Goal: Task Accomplishment & Management: Complete application form

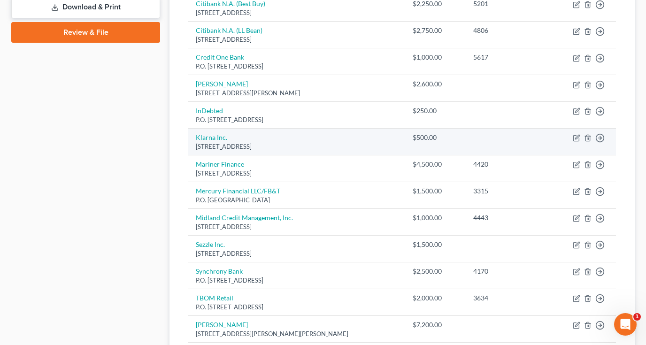
scroll to position [422, 0]
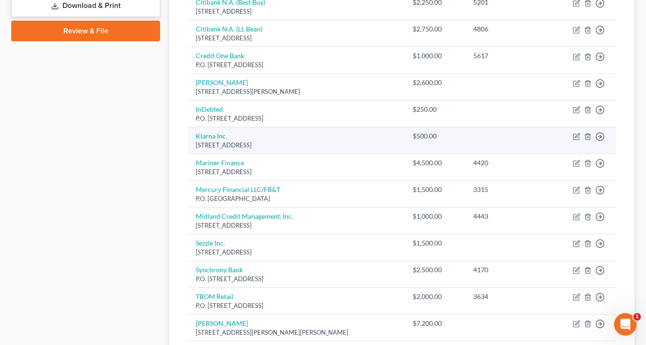
click at [268, 132] on td "Klarna Inc. [STREET_ADDRESS]" at bounding box center [296, 140] width 217 height 27
click at [575, 133] on icon "button" at bounding box center [577, 137] width 8 height 8
select select "36"
select select "0"
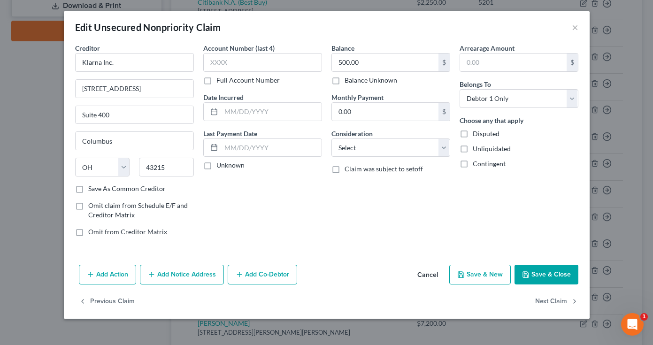
click at [88, 191] on label "Save As Common Creditor" at bounding box center [126, 188] width 77 height 9
click at [92, 190] on input "Save As Common Creditor" at bounding box center [95, 187] width 6 height 6
checkbox input "true"
drag, startPoint x: 364, startPoint y: 66, endPoint x: 316, endPoint y: 59, distance: 48.4
click at [316, 59] on div "Creditor * Klarna Inc. [STREET_ADDRESS][GEOGRAPHIC_DATA][US_STATE] CA CO [GEOGR…" at bounding box center [326, 143] width 513 height 201
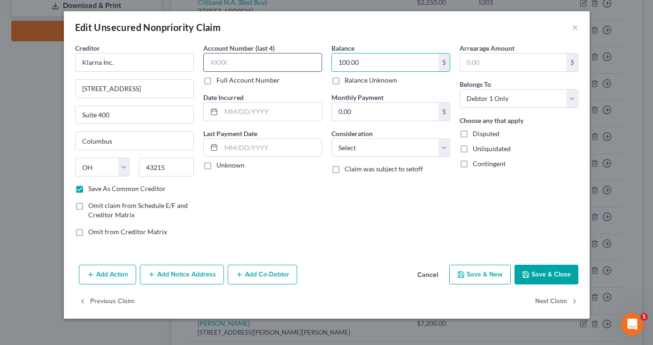
type input "100.00"
type input "5222"
click at [261, 213] on div "Account Number (last 4) 5222 Full Account Number Date Incurred Last Payment Dat…" at bounding box center [263, 143] width 128 height 201
click at [485, 276] on button "Save & New" at bounding box center [480, 275] width 62 height 20
checkbox input "false"
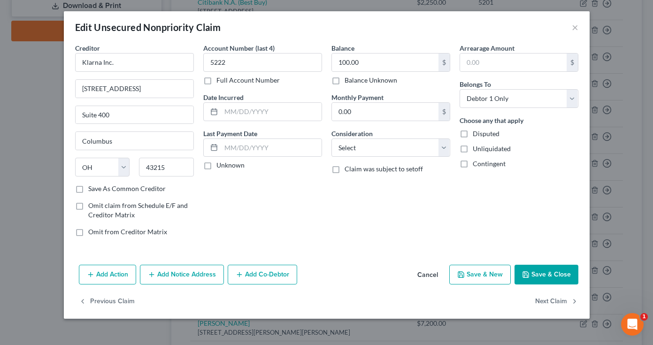
select select "0"
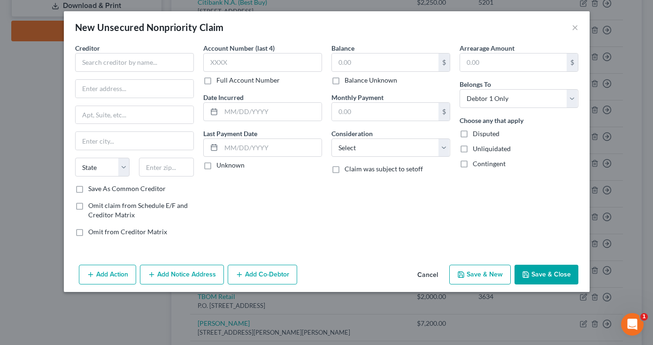
type input "0"
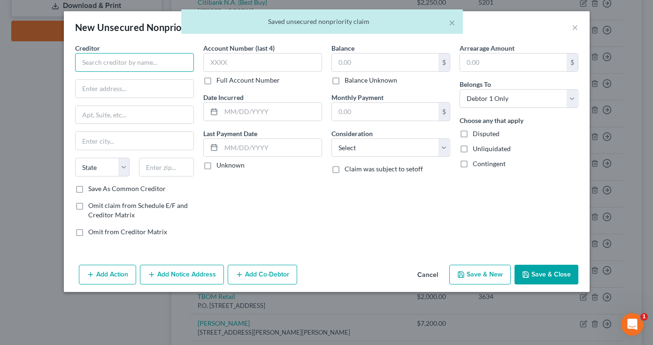
click at [143, 62] on input "text" at bounding box center [134, 62] width 119 height 19
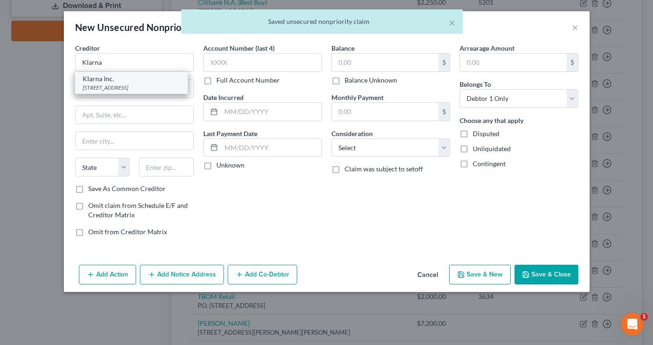
click at [122, 88] on div "[STREET_ADDRESS]" at bounding box center [132, 88] width 98 height 8
type input "Klarna Inc."
type input "[STREET_ADDRESS]"
type input "Suite 400"
type input "Columbus"
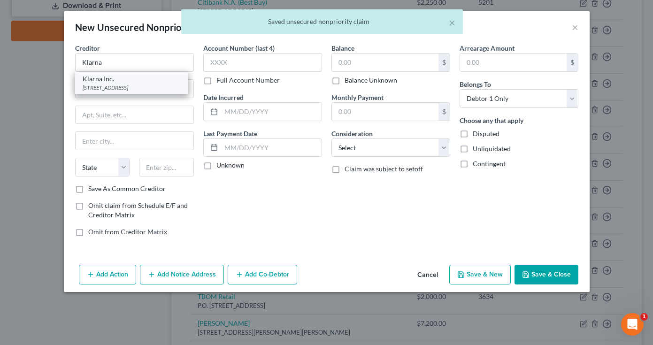
select select "36"
type input "43215"
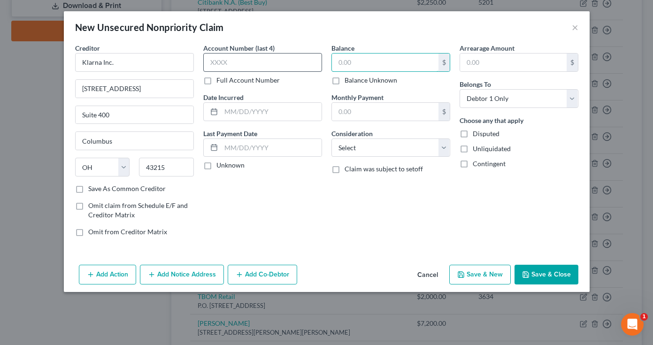
drag, startPoint x: 353, startPoint y: 65, endPoint x: 320, endPoint y: 64, distance: 33.4
click at [320, 64] on div "Creditor * Klarna Inc. [STREET_ADDRESS][GEOGRAPHIC_DATA][US_STATE] CA CO [GEOGR…" at bounding box center [326, 143] width 513 height 201
type input "100.00"
type input "8188"
click at [489, 275] on button "Save & New" at bounding box center [480, 275] width 62 height 20
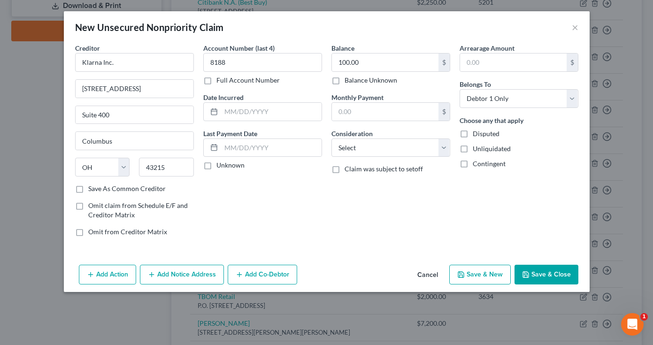
select select "0"
type input "0.00"
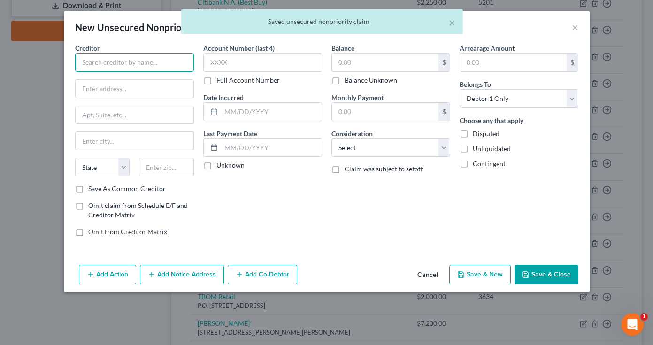
click at [134, 63] on input "text" at bounding box center [134, 62] width 119 height 19
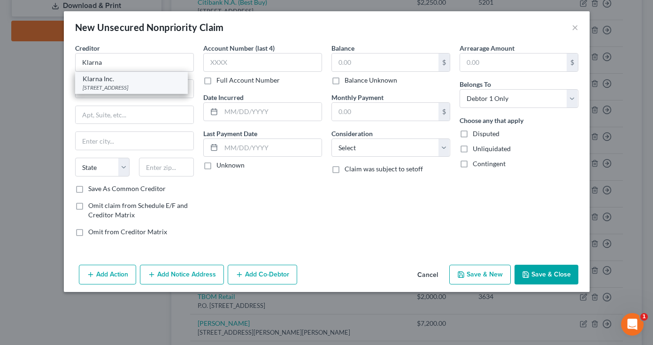
click at [166, 84] on div "[STREET_ADDRESS]" at bounding box center [132, 88] width 98 height 8
type input "Klarna Inc."
type input "[STREET_ADDRESS]"
type input "Suite 400"
type input "Columbus"
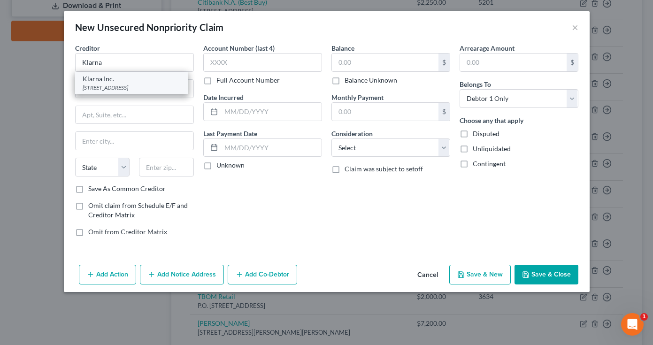
select select "36"
type input "43215"
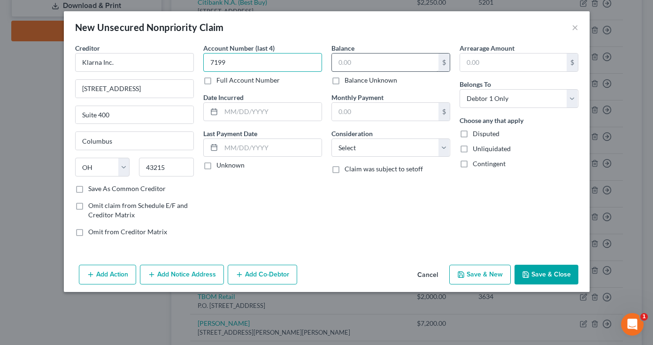
type input "7199"
click at [364, 64] on input "text" at bounding box center [385, 63] width 107 height 18
type input "100.00"
click at [492, 274] on button "Save & New" at bounding box center [480, 275] width 62 height 20
select select "0"
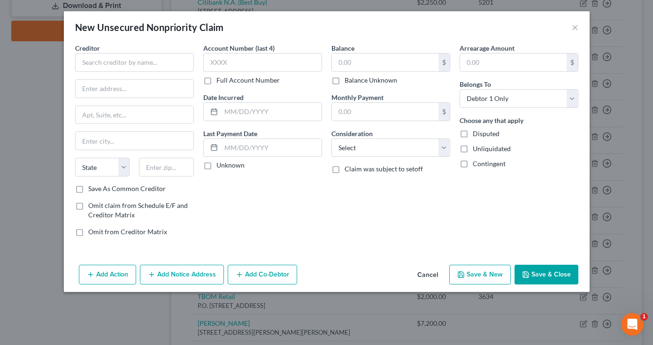
type input "0.00"
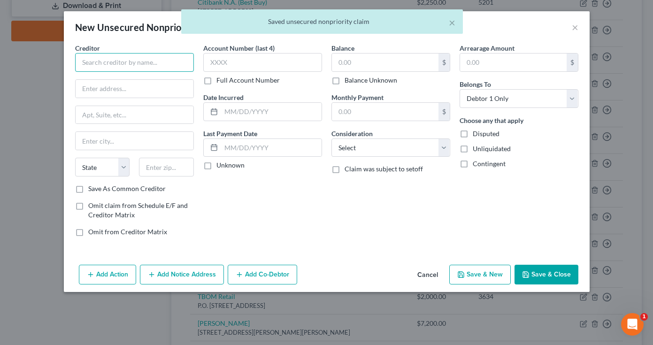
click at [137, 66] on input "text" at bounding box center [134, 62] width 119 height 19
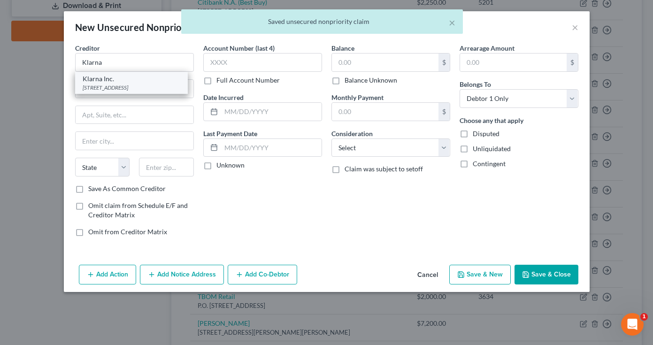
click at [118, 92] on div "[STREET_ADDRESS]" at bounding box center [132, 88] width 98 height 8
type input "Klarna Inc."
type input "[STREET_ADDRESS]"
type input "Suite 400"
type input "Columbus"
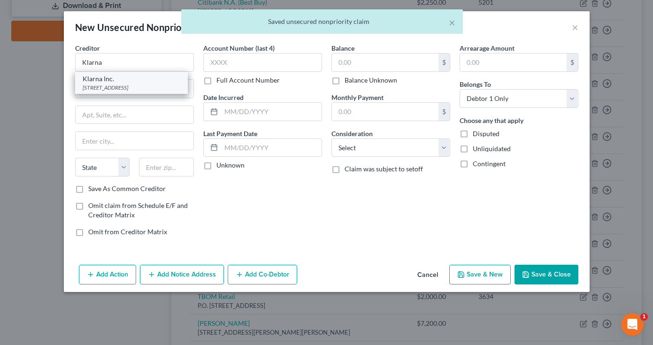
select select "36"
type input "43215"
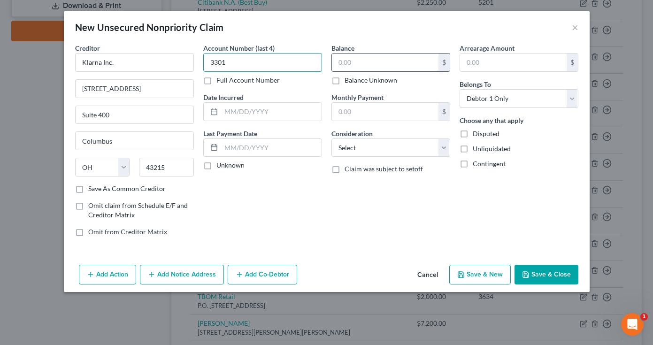
type input "3301"
click at [370, 62] on input "text" at bounding box center [385, 63] width 107 height 18
type input "100.00"
click at [483, 269] on button "Save & New" at bounding box center [480, 275] width 62 height 20
type input "0.00"
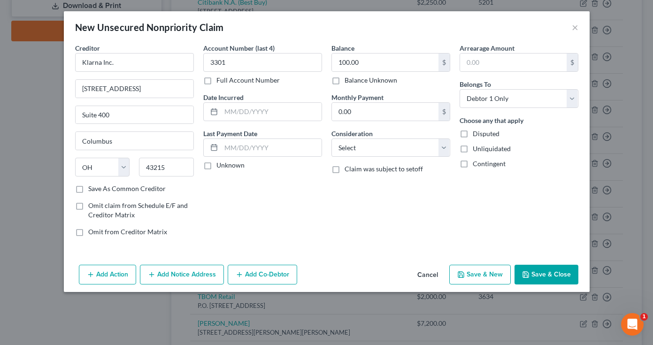
select select "0"
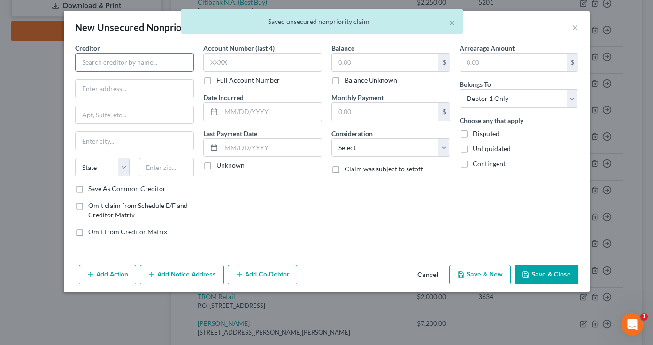
click at [147, 62] on input "text" at bounding box center [134, 62] width 119 height 19
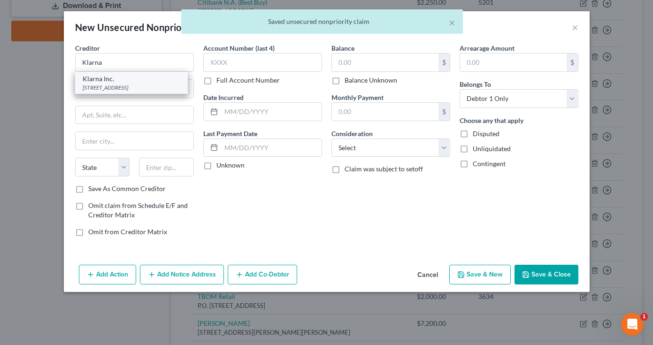
click at [125, 88] on div "[STREET_ADDRESS]" at bounding box center [132, 88] width 98 height 8
type input "Klarna Inc."
type input "[STREET_ADDRESS]"
type input "Suite 400"
type input "Columbus"
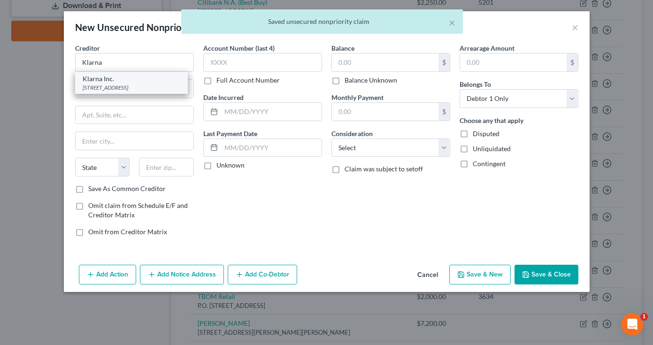
select select "36"
type input "43215"
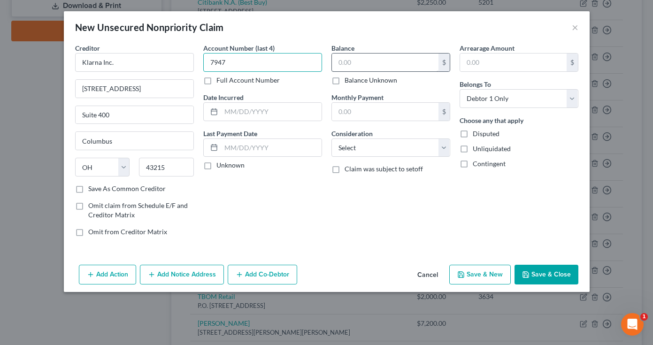
type input "7947"
click at [367, 64] on input "text" at bounding box center [385, 63] width 107 height 18
type input "100.00"
click at [472, 275] on button "Save & New" at bounding box center [480, 275] width 62 height 20
select select "0"
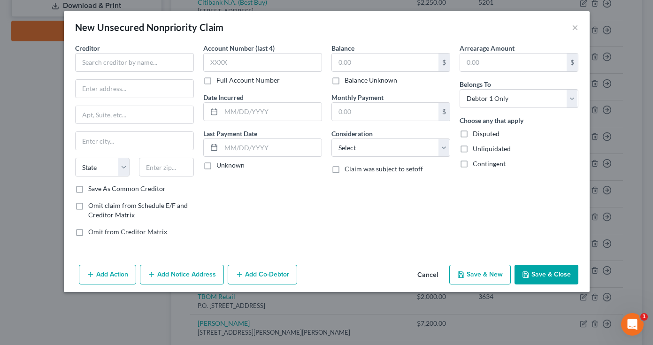
type input "0.00"
click at [158, 62] on input "text" at bounding box center [134, 62] width 119 height 19
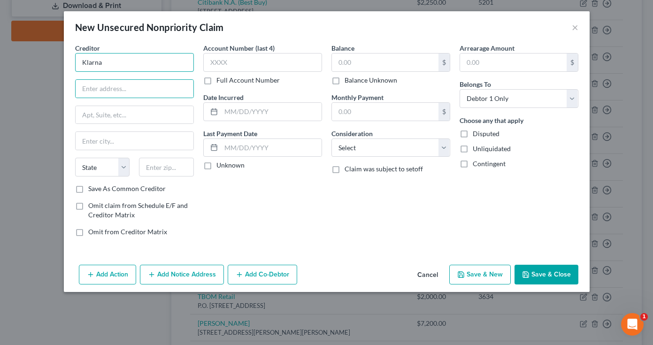
click at [132, 70] on input "Klarna" at bounding box center [134, 62] width 119 height 19
click at [115, 88] on div "[STREET_ADDRESS]" at bounding box center [132, 88] width 98 height 8
type input "Klarna Inc."
type input "[STREET_ADDRESS]"
type input "Suite 400"
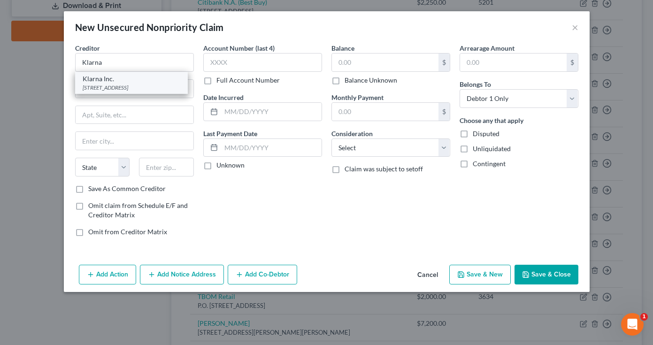
type input "Columbus"
select select "36"
type input "43215"
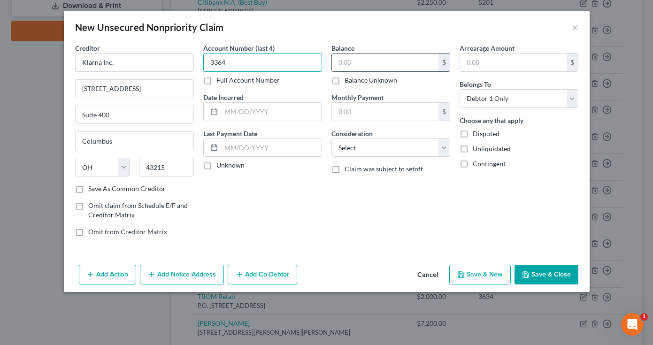
type input "3364"
click at [387, 58] on input "text" at bounding box center [385, 63] width 107 height 18
type input "100.00"
click at [478, 277] on button "Save & New" at bounding box center [480, 275] width 62 height 20
select select "0"
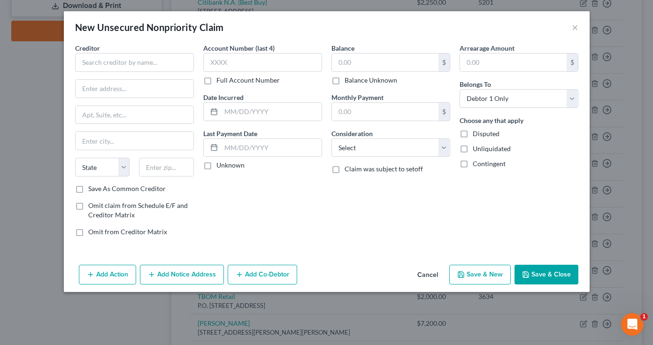
type input "0.00"
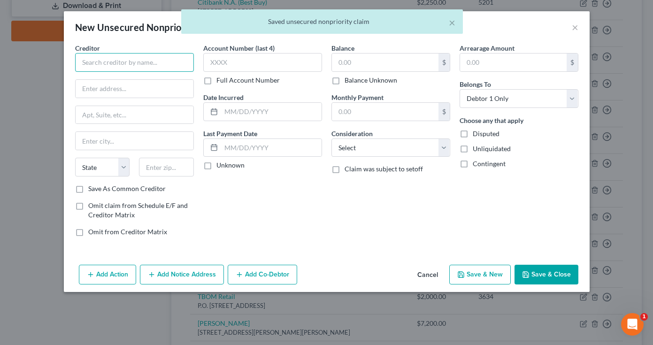
click at [173, 62] on input "text" at bounding box center [134, 62] width 119 height 19
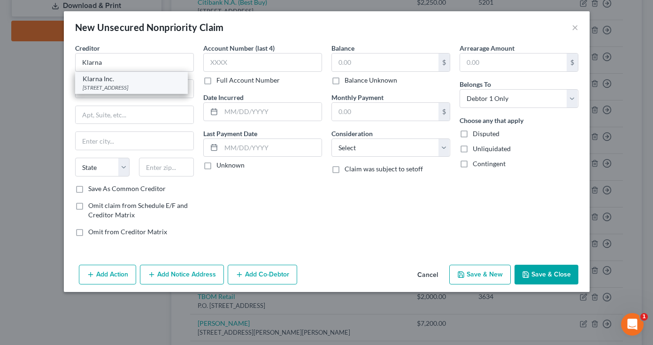
click at [131, 92] on div "[STREET_ADDRESS]" at bounding box center [132, 88] width 98 height 8
type input "Klarna Inc."
type input "[STREET_ADDRESS]"
type input "Suite 400"
type input "Columbus"
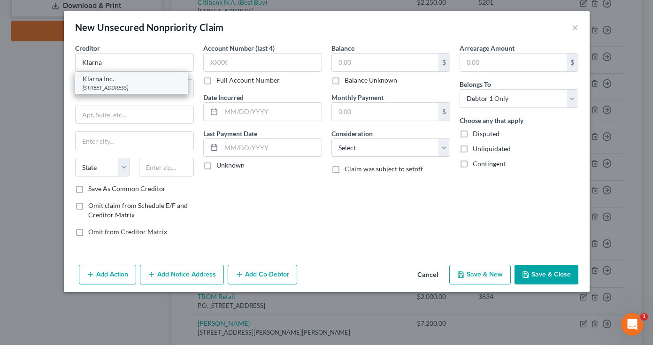
select select "36"
type input "43215"
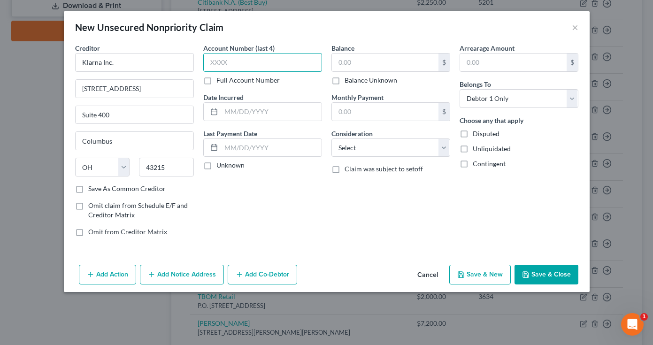
type input "9"
type input "8889"
click at [368, 60] on input "text" at bounding box center [385, 63] width 107 height 18
type input "100.00"
click at [530, 271] on icon "button" at bounding box center [526, 275] width 8 height 8
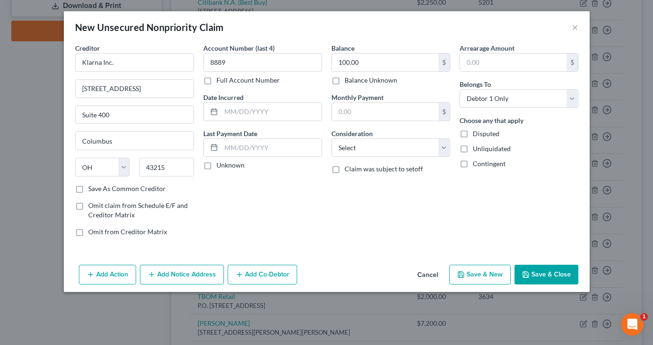
type input "0.00"
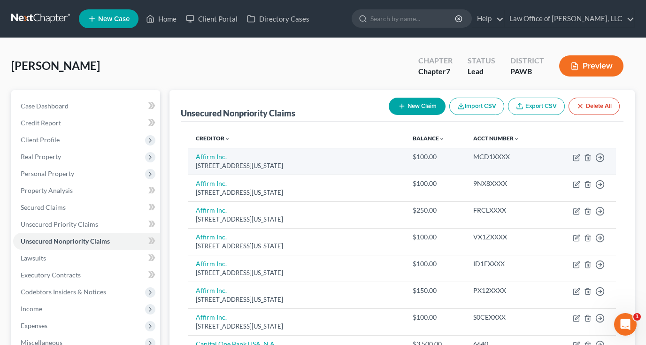
scroll to position [0, 0]
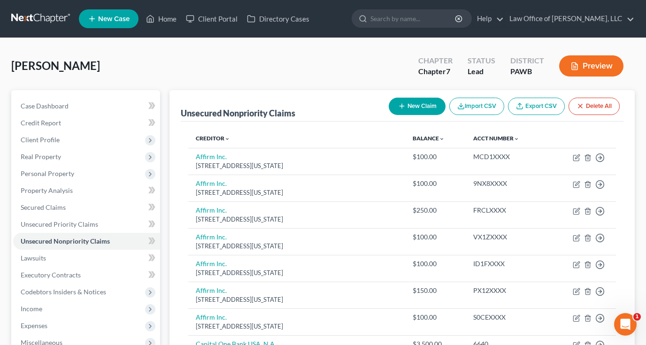
click at [420, 113] on button "New Claim" at bounding box center [417, 106] width 57 height 17
select select "0"
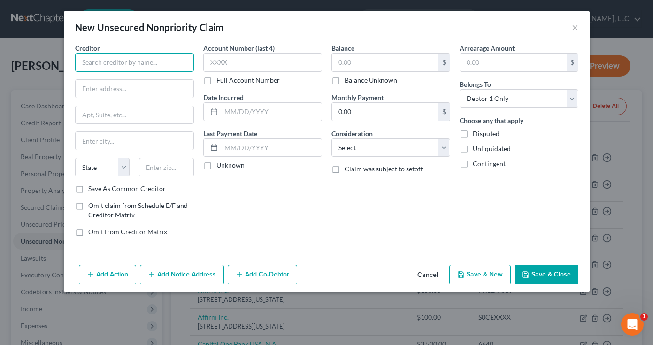
click at [121, 69] on input "text" at bounding box center [134, 62] width 119 height 19
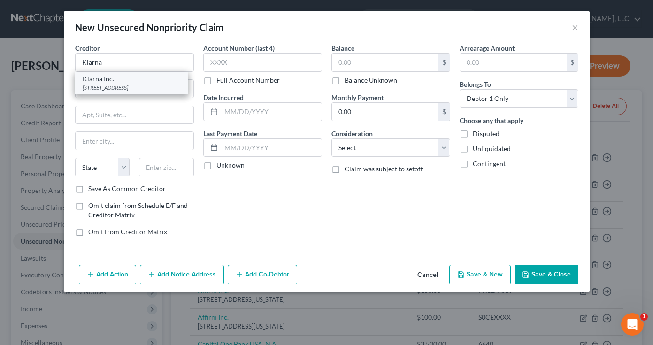
click at [115, 87] on div "[STREET_ADDRESS]" at bounding box center [132, 88] width 98 height 8
type input "Klarna Inc."
type input "[STREET_ADDRESS]"
type input "Suite 400"
type input "Columbus"
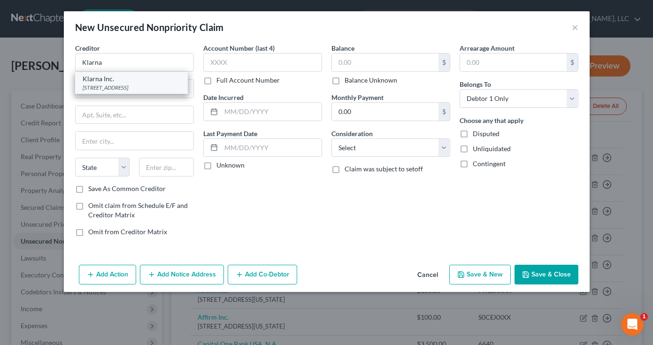
select select "36"
type input "43215"
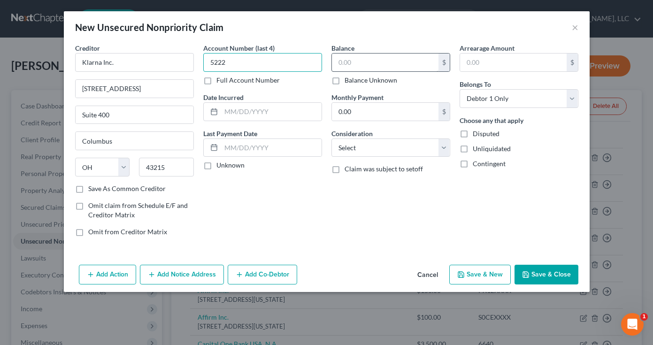
type input "5222"
click at [363, 62] on input "text" at bounding box center [385, 63] width 107 height 18
type input "100.00"
click at [390, 235] on div "Balance 100.00 $ Balance Unknown Balance Undetermined 100.00 $ Balance Unknown …" at bounding box center [391, 143] width 128 height 201
click at [539, 280] on button "Save & Close" at bounding box center [547, 275] width 64 height 20
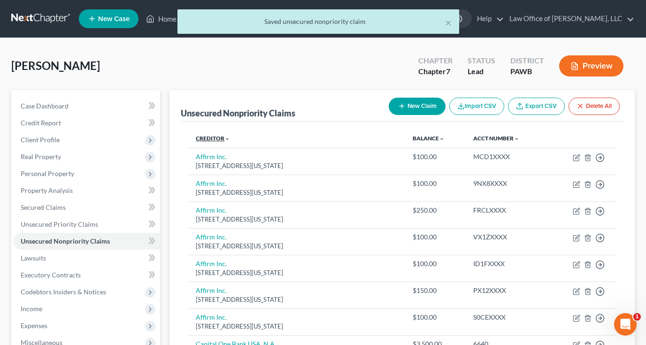
click at [224, 137] on link "Creditor expand_more expand_less unfold_more" at bounding box center [213, 138] width 34 height 7
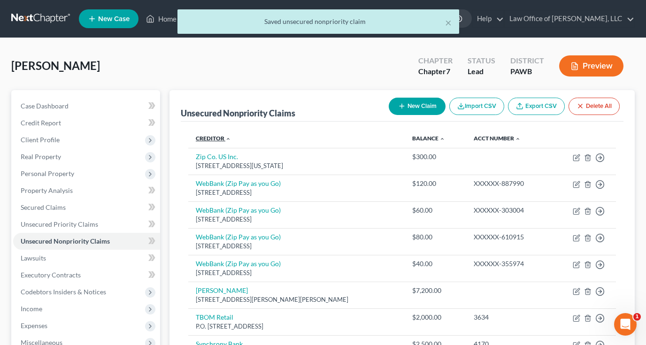
click at [224, 137] on link "Creditor expand_more expand_less unfold_more" at bounding box center [213, 138] width 35 height 7
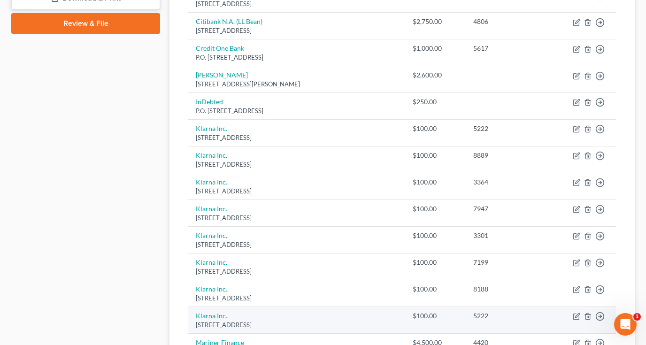
scroll to position [421, 0]
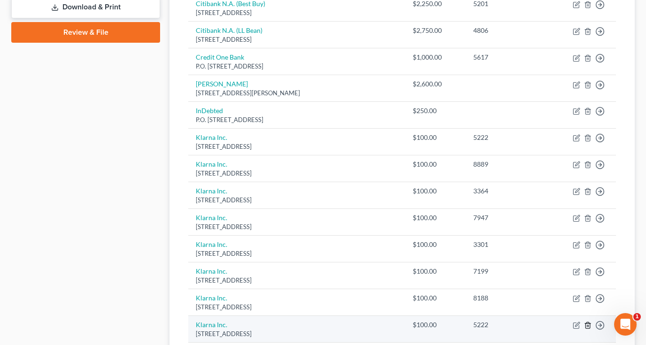
click at [588, 325] on line "button" at bounding box center [588, 326] width 0 height 2
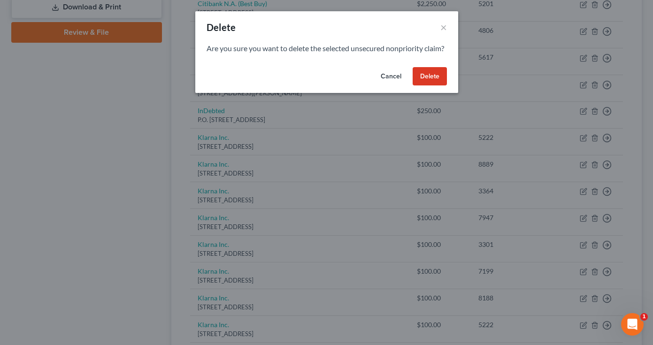
click at [426, 85] on button "Delete" at bounding box center [430, 76] width 34 height 19
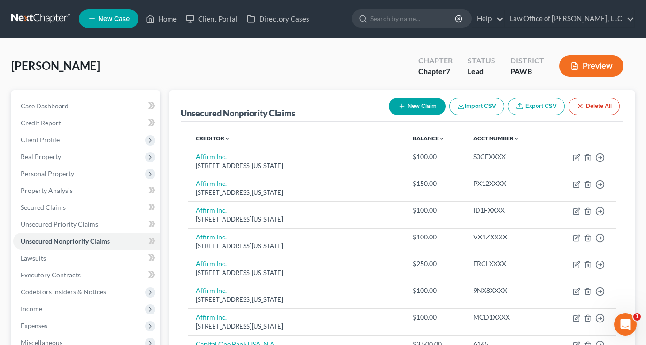
scroll to position [0, 0]
